Goal: Ask a question

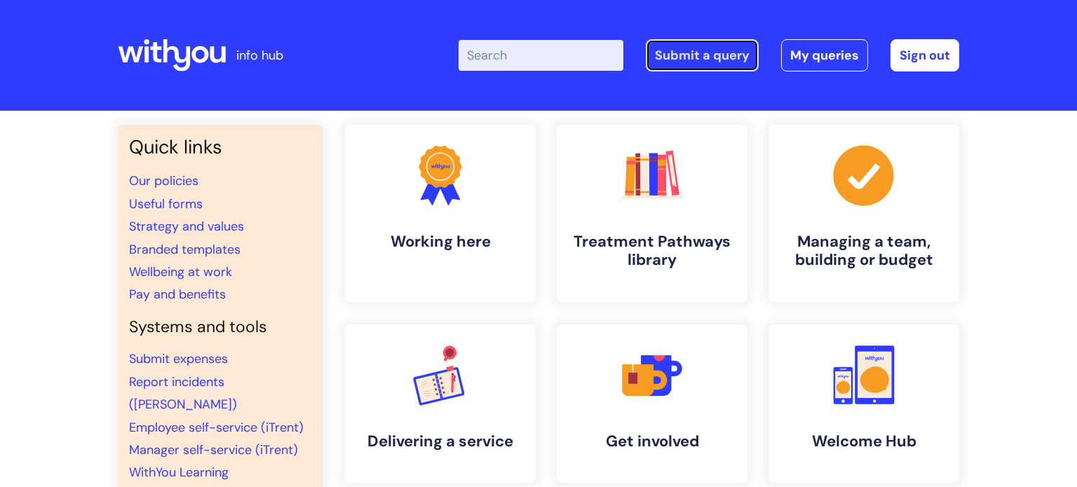
click at [741, 57] on link "Submit a query" at bounding box center [702, 55] width 113 height 32
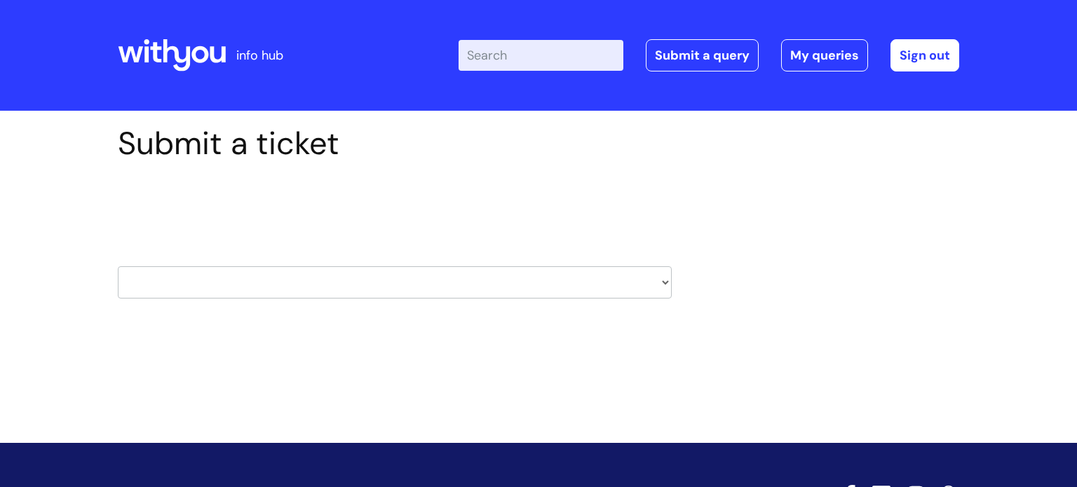
click at [316, 278] on select "HR / People IT and Support Clinical Drug Alerts Finance Accounts Data Support T…" at bounding box center [395, 282] width 554 height 32
click at [811, 221] on div "Submit a ticket Select issue type HR / People IT and Support Clinical Drug Aler…" at bounding box center [538, 233] width 863 height 217
